Goal: Task Accomplishment & Management: Complete application form

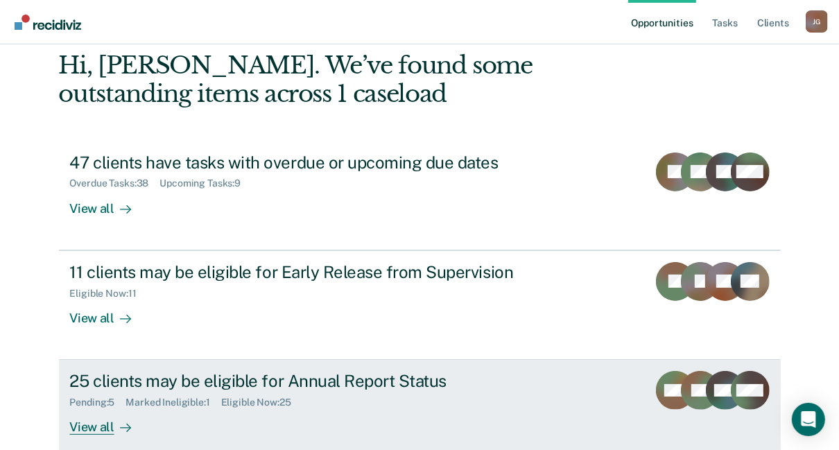
scroll to position [82, 0]
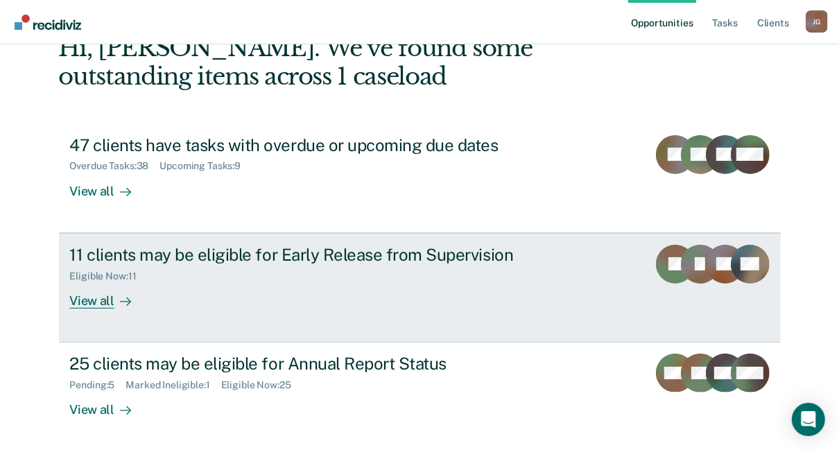
click at [95, 300] on div "View all" at bounding box center [109, 294] width 78 height 27
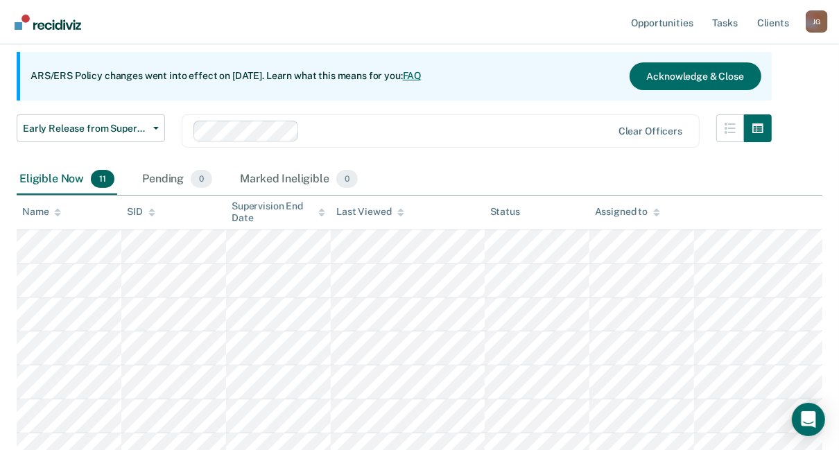
scroll to position [222, 0]
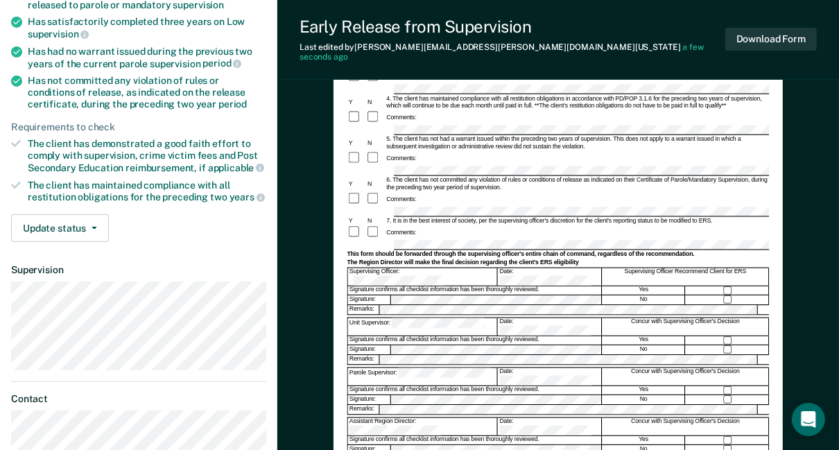
scroll to position [333, 0]
